Goal: Task Accomplishment & Management: Manage account settings

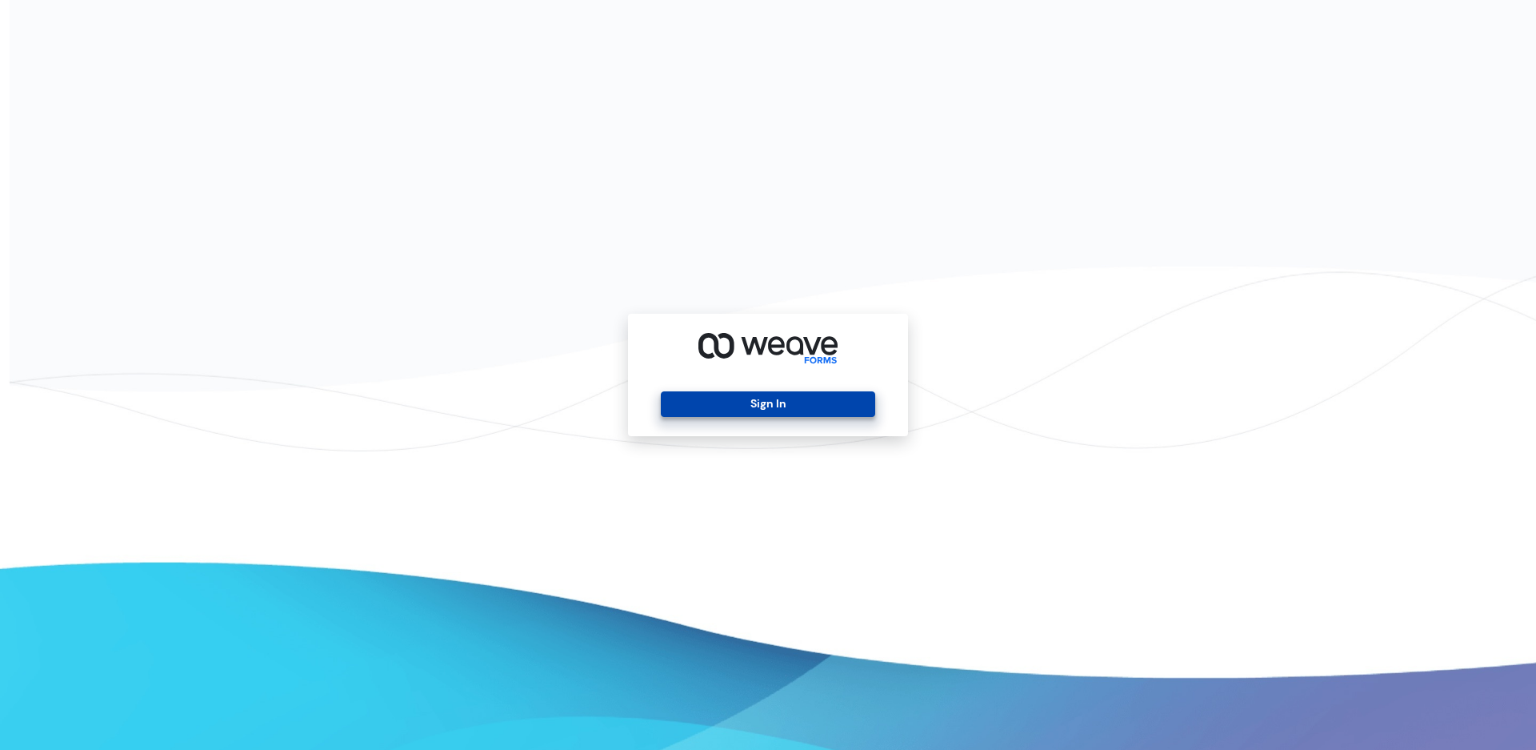
click at [785, 401] on button "Sign In" at bounding box center [768, 404] width 214 height 26
